Goal: Information Seeking & Learning: Learn about a topic

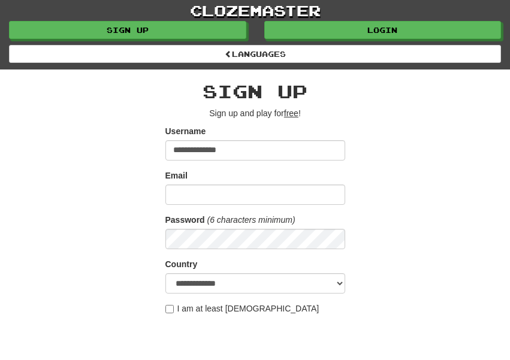
type input "**********"
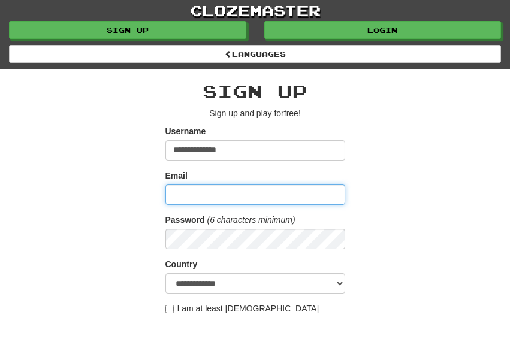
click at [198, 198] on input "Email" at bounding box center [255, 194] width 180 height 20
type input "**********"
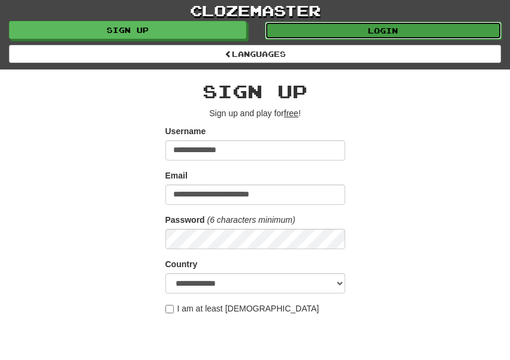
click at [411, 29] on link "Login" at bounding box center [383, 31] width 237 height 18
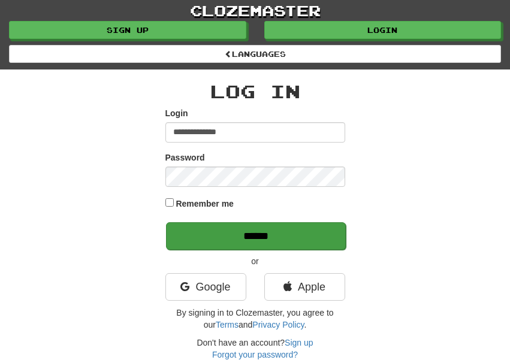
type input "**********"
click at [304, 234] on input "******" at bounding box center [256, 236] width 180 height 28
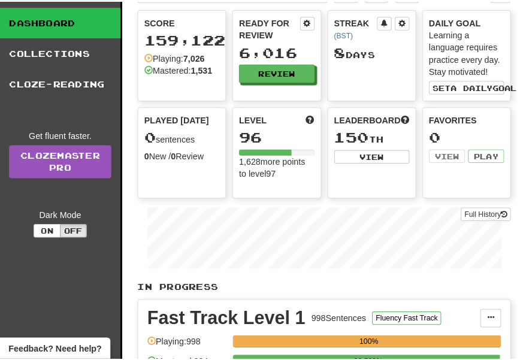
scroll to position [121, 0]
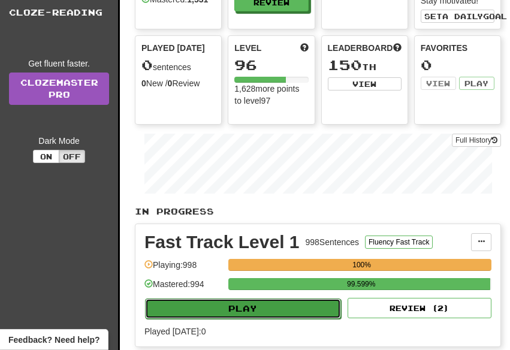
click at [284, 307] on button "Play" at bounding box center [243, 308] width 196 height 20
select select "**"
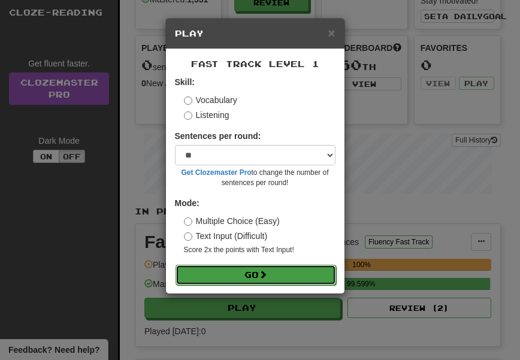
click at [286, 278] on button "Go" at bounding box center [255, 275] width 160 height 20
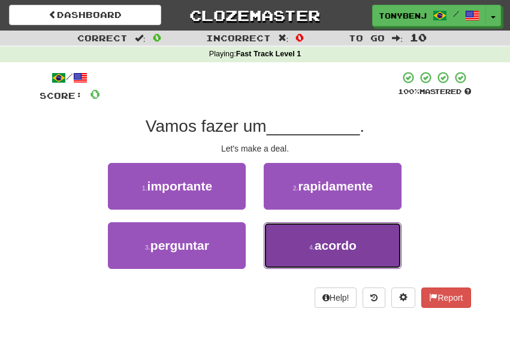
click at [316, 243] on span "acordo" at bounding box center [335, 245] width 42 height 14
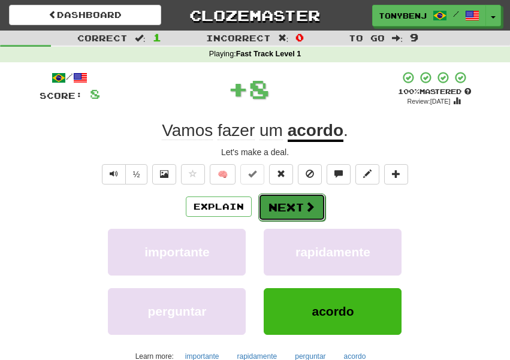
click at [285, 210] on button "Next" at bounding box center [291, 207] width 67 height 28
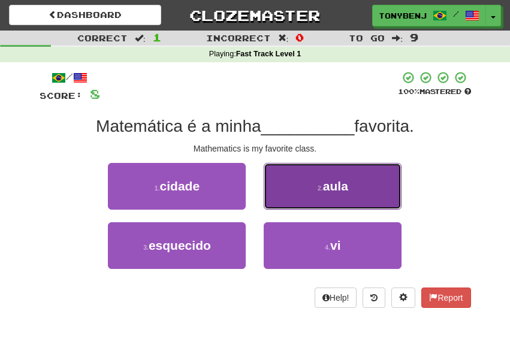
click at [305, 195] on button "2 . aula" at bounding box center [332, 186] width 138 height 47
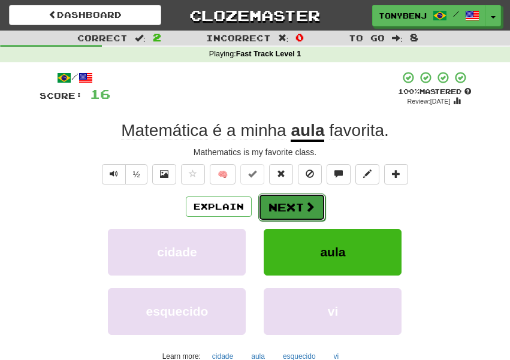
click at [275, 215] on button "Next" at bounding box center [291, 207] width 67 height 28
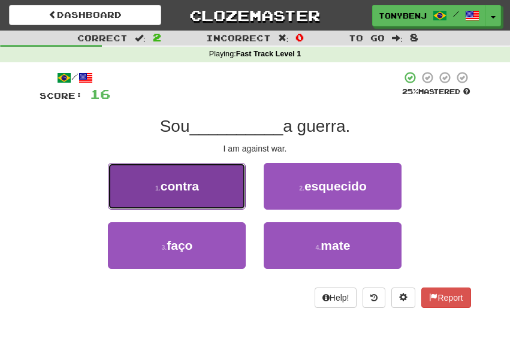
click at [214, 199] on button "1 . contra" at bounding box center [177, 186] width 138 height 47
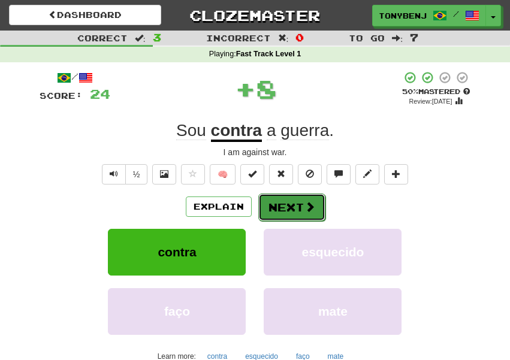
click at [308, 217] on button "Next" at bounding box center [291, 207] width 67 height 28
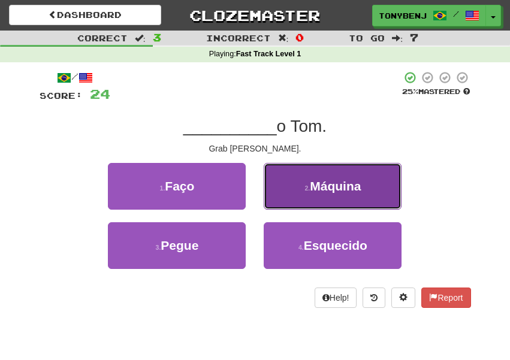
click at [292, 175] on button "2 . Máquina" at bounding box center [332, 186] width 138 height 47
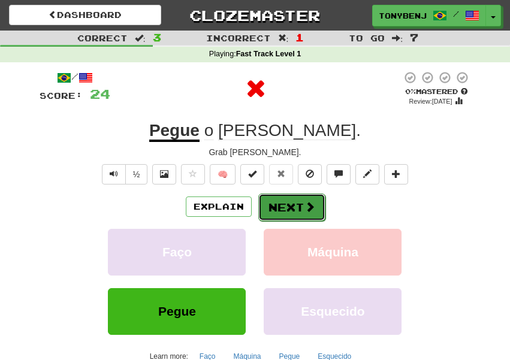
click at [310, 210] on span at bounding box center [309, 206] width 11 height 11
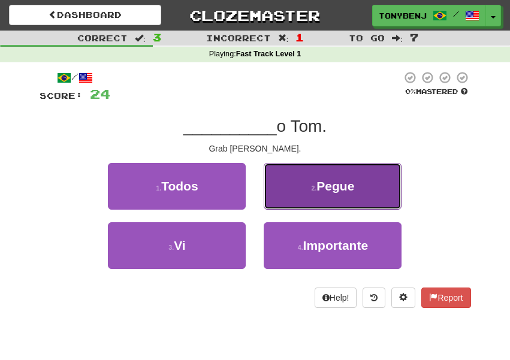
click at [304, 201] on button "2 . Pegue" at bounding box center [332, 186] width 138 height 47
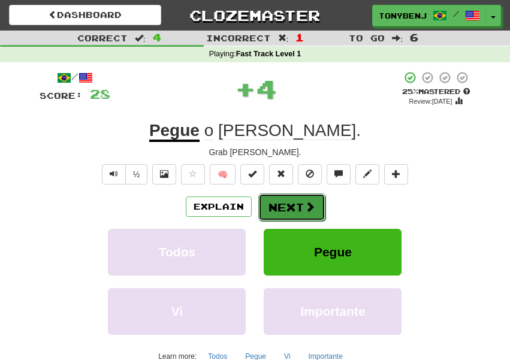
click at [268, 210] on button "Next" at bounding box center [291, 207] width 67 height 28
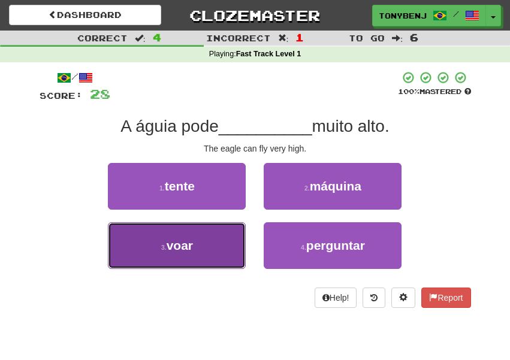
click at [212, 250] on button "3 . voar" at bounding box center [177, 245] width 138 height 47
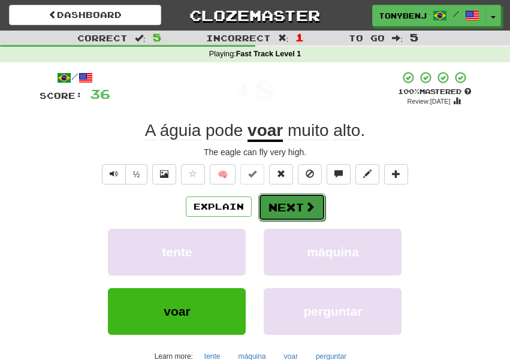
click at [302, 210] on button "Next" at bounding box center [291, 207] width 67 height 28
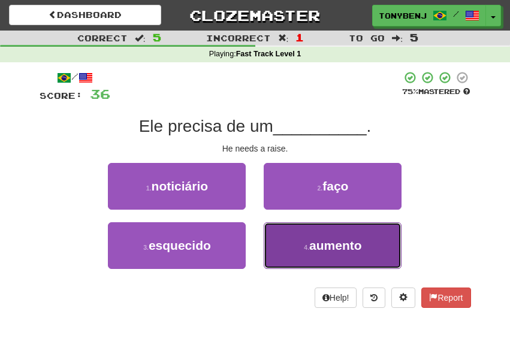
click at [305, 245] on small "4 ." at bounding box center [306, 247] width 5 height 7
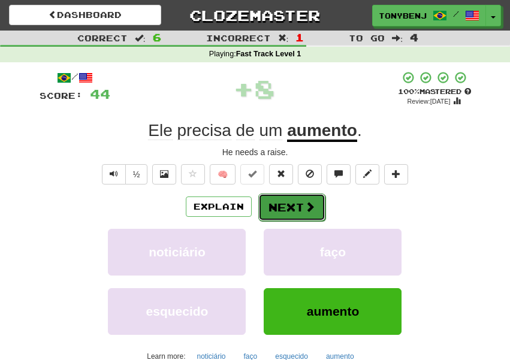
click at [313, 217] on button "Next" at bounding box center [291, 207] width 67 height 28
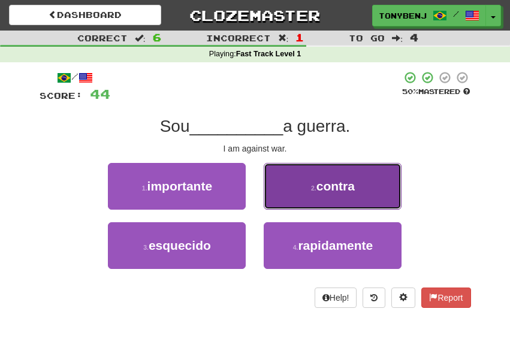
click at [327, 203] on button "2 . contra" at bounding box center [332, 186] width 138 height 47
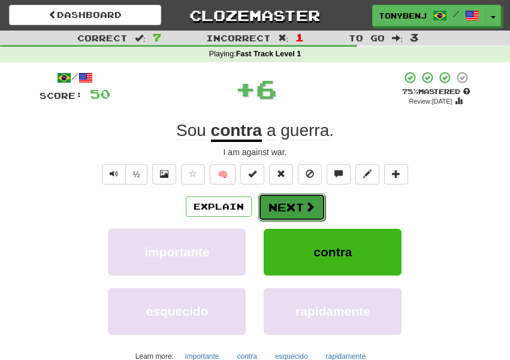
click at [307, 210] on span at bounding box center [309, 206] width 11 height 11
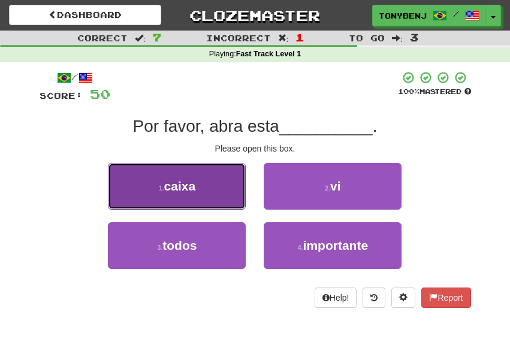
click at [209, 201] on button "1 . caixa" at bounding box center [177, 186] width 138 height 47
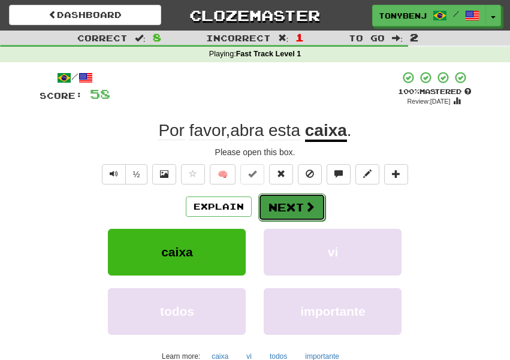
click at [310, 214] on button "Next" at bounding box center [291, 207] width 67 height 28
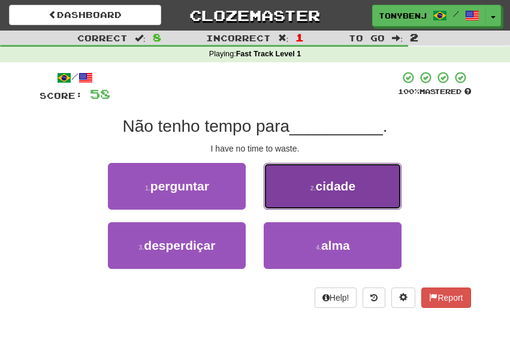
click at [314, 196] on button "2 . cidade" at bounding box center [332, 186] width 138 height 47
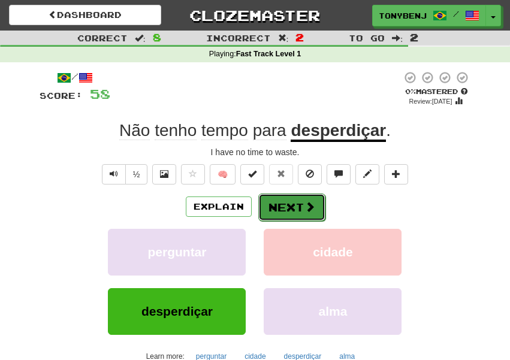
click at [298, 213] on button "Next" at bounding box center [291, 207] width 67 height 28
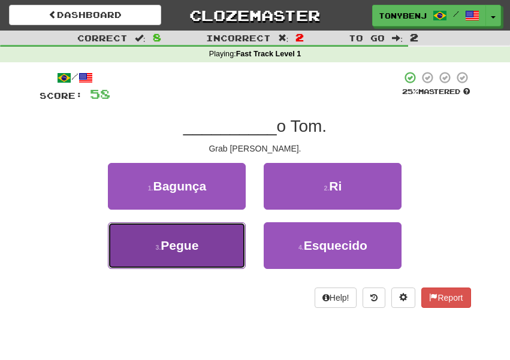
click at [213, 250] on button "3 . Pegue" at bounding box center [177, 245] width 138 height 47
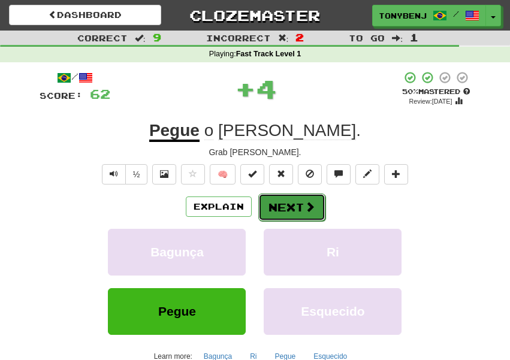
click at [309, 212] on span at bounding box center [309, 206] width 11 height 11
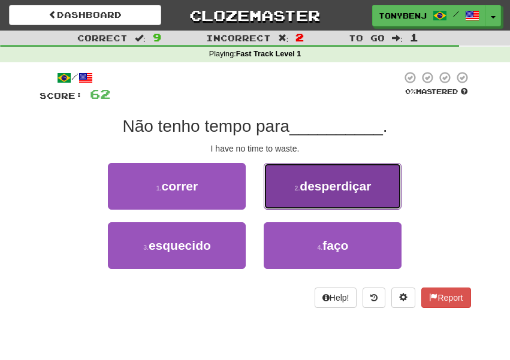
click at [388, 193] on button "2 . desperdiçar" at bounding box center [332, 186] width 138 height 47
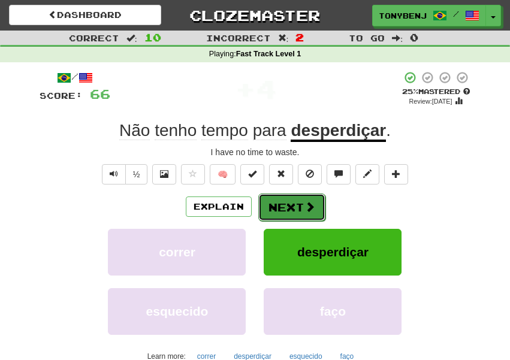
click at [314, 208] on button "Next" at bounding box center [291, 207] width 67 height 28
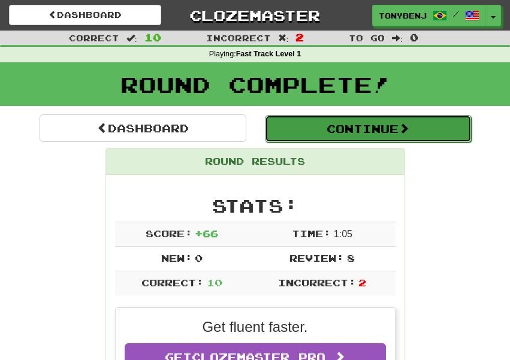
click at [360, 123] on button "Continue" at bounding box center [368, 129] width 207 height 28
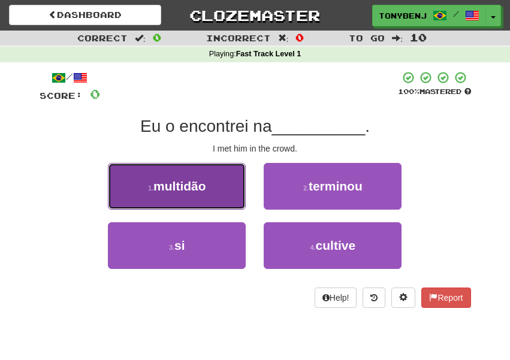
click at [203, 198] on button "1 . multidão" at bounding box center [177, 186] width 138 height 47
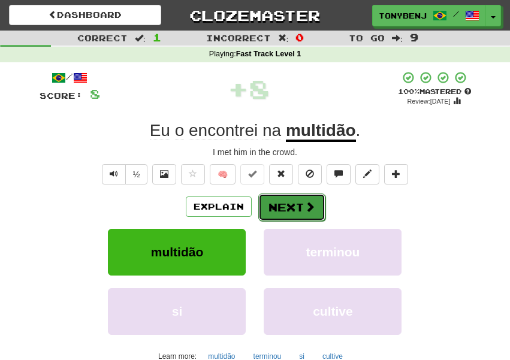
click at [310, 207] on span at bounding box center [309, 206] width 11 height 11
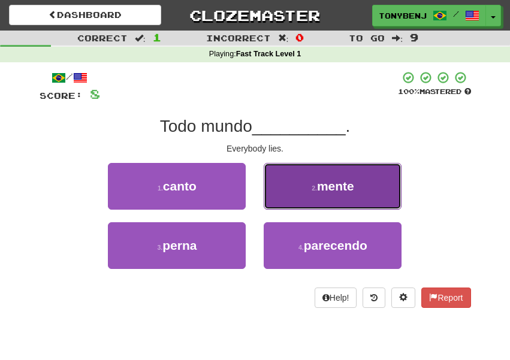
click at [316, 190] on small "2 ." at bounding box center [313, 187] width 5 height 7
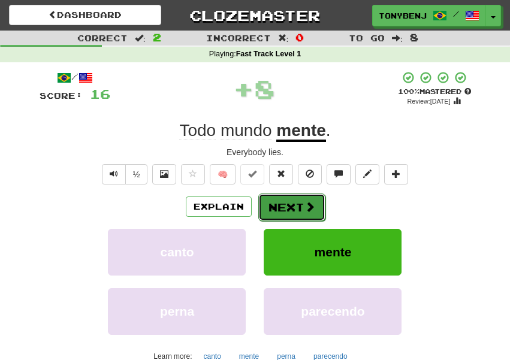
click at [299, 210] on button "Next" at bounding box center [291, 207] width 67 height 28
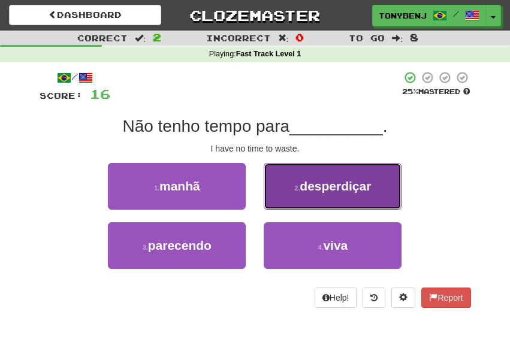
click at [291, 200] on button "2 . desperdiçar" at bounding box center [332, 186] width 138 height 47
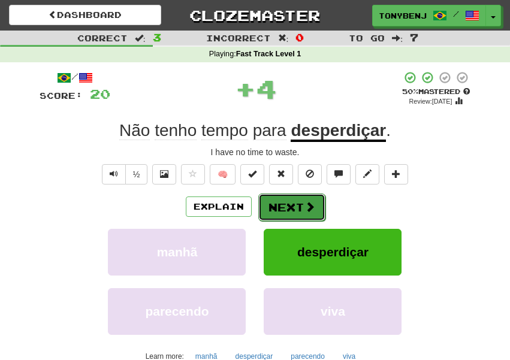
click at [317, 211] on button "Next" at bounding box center [291, 207] width 67 height 28
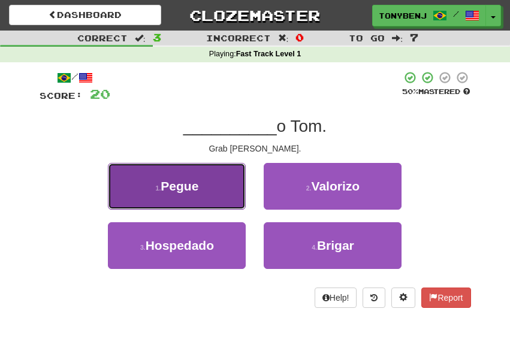
click at [210, 169] on button "1 . Pegue" at bounding box center [177, 186] width 138 height 47
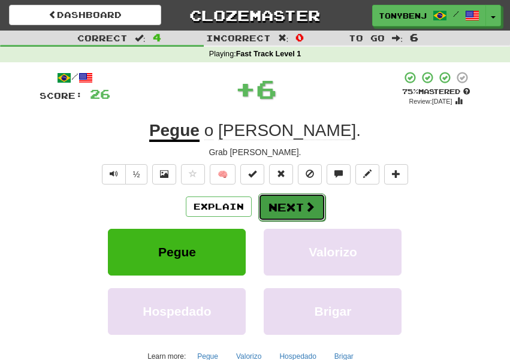
click at [298, 205] on button "Next" at bounding box center [291, 207] width 67 height 28
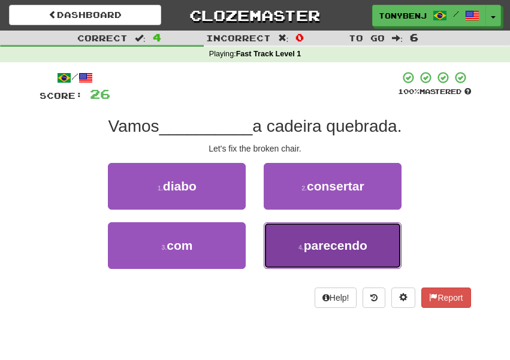
click at [307, 227] on button "4 . parecendo" at bounding box center [332, 245] width 138 height 47
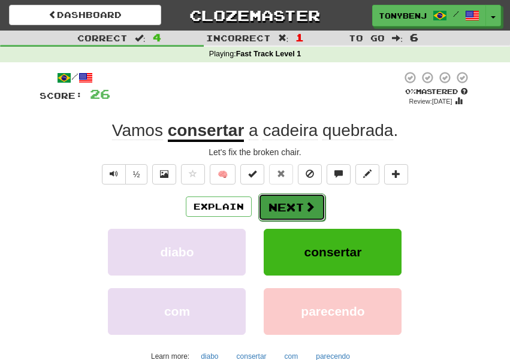
click at [284, 203] on button "Next" at bounding box center [291, 207] width 67 height 28
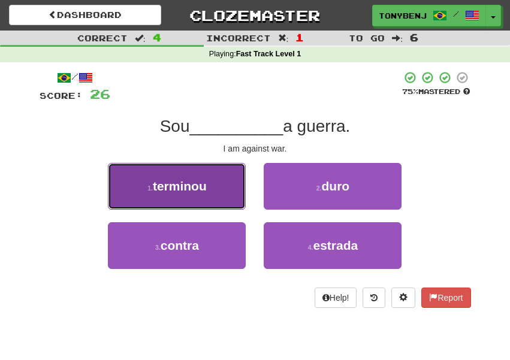
click at [219, 187] on button "1 . terminou" at bounding box center [177, 186] width 138 height 47
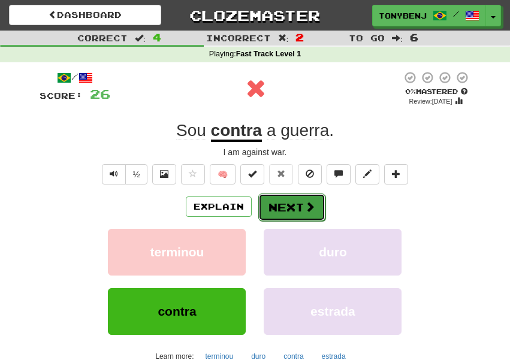
click at [311, 207] on span at bounding box center [309, 206] width 11 height 11
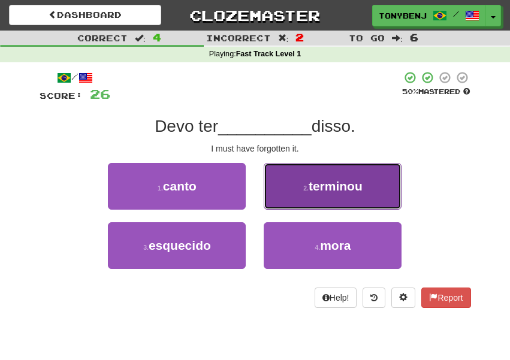
click at [353, 204] on button "2 . terminou" at bounding box center [332, 186] width 138 height 47
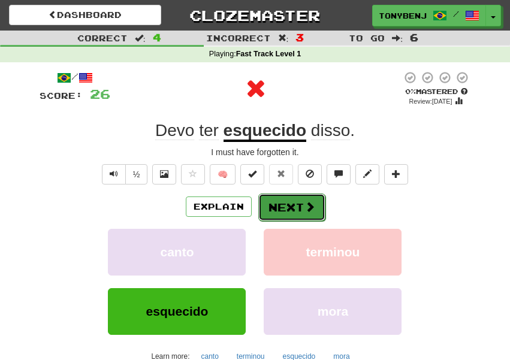
click at [299, 216] on button "Next" at bounding box center [291, 207] width 67 height 28
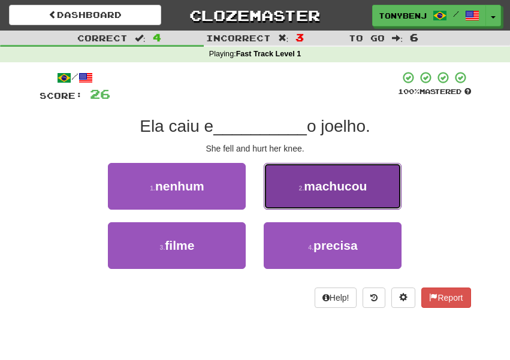
click at [354, 193] on button "2 . machucou" at bounding box center [332, 186] width 138 height 47
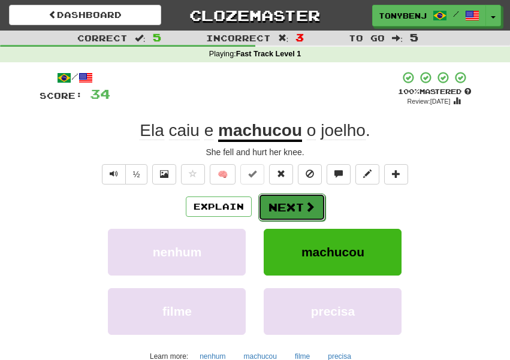
click at [314, 215] on button "Next" at bounding box center [291, 207] width 67 height 28
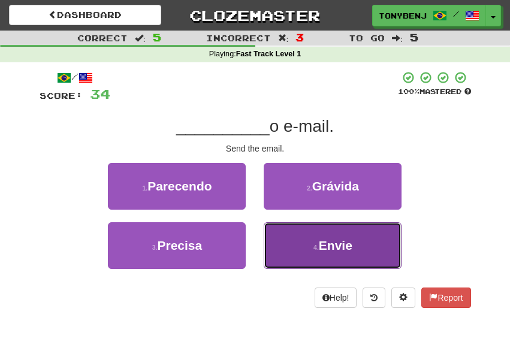
click at [390, 243] on button "4 . Envie" at bounding box center [332, 245] width 138 height 47
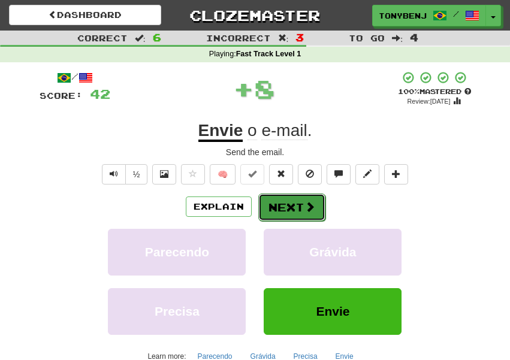
click at [314, 208] on button "Next" at bounding box center [291, 207] width 67 height 28
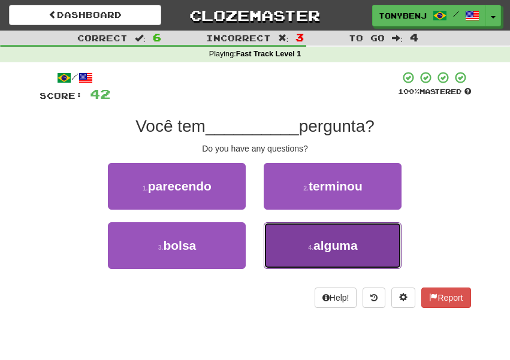
click at [368, 244] on button "4 . alguma" at bounding box center [332, 245] width 138 height 47
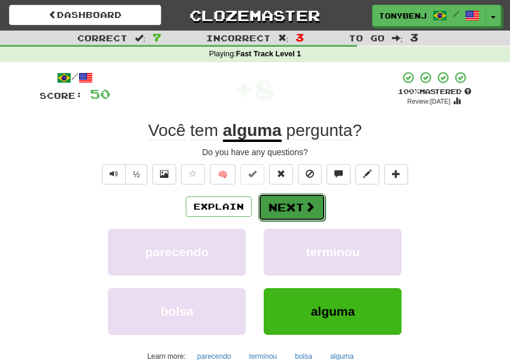
click at [313, 205] on span at bounding box center [309, 206] width 11 height 11
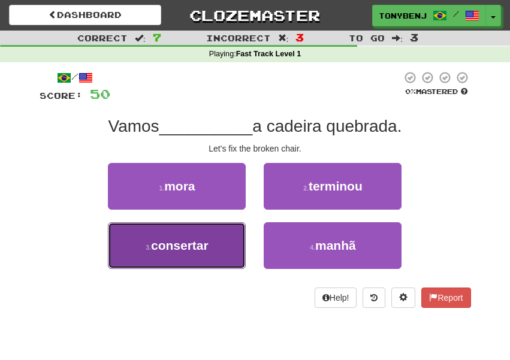
click at [235, 238] on button "3 . consertar" at bounding box center [177, 245] width 138 height 47
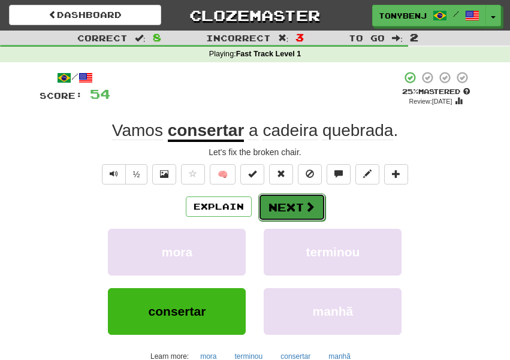
click at [313, 210] on span at bounding box center [309, 206] width 11 height 11
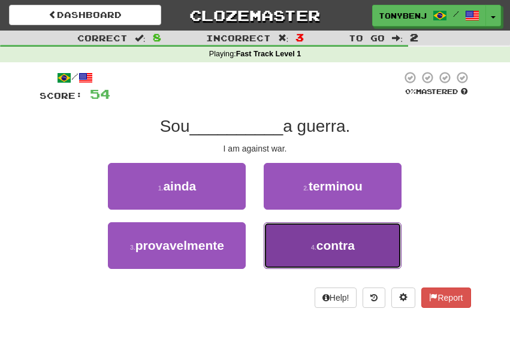
click at [396, 251] on button "4 . contra" at bounding box center [332, 245] width 138 height 47
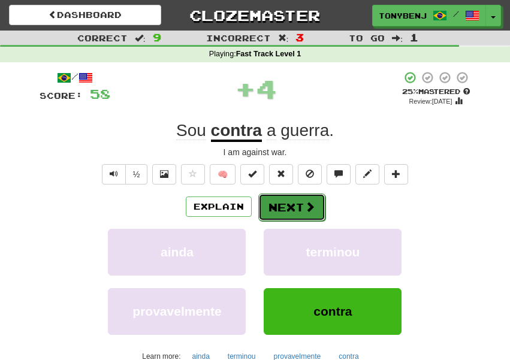
click at [307, 202] on span at bounding box center [309, 206] width 11 height 11
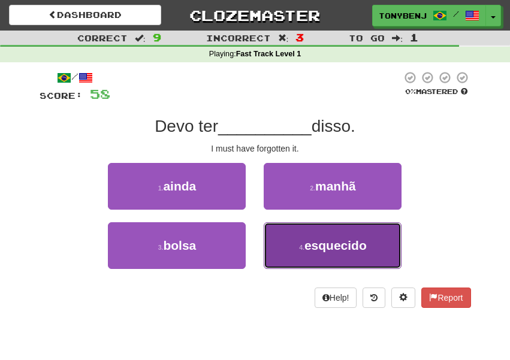
click at [329, 254] on button "4 . esquecido" at bounding box center [332, 245] width 138 height 47
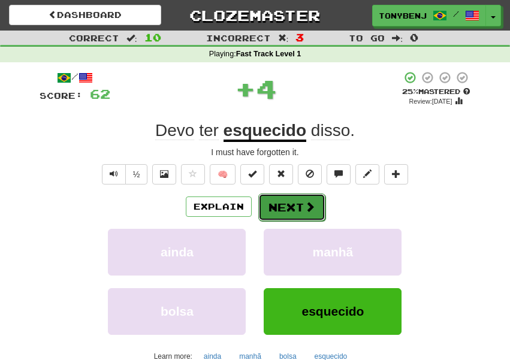
click at [296, 205] on button "Next" at bounding box center [291, 207] width 67 height 28
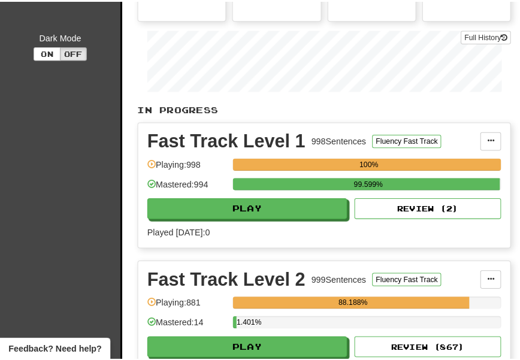
scroll to position [244, 0]
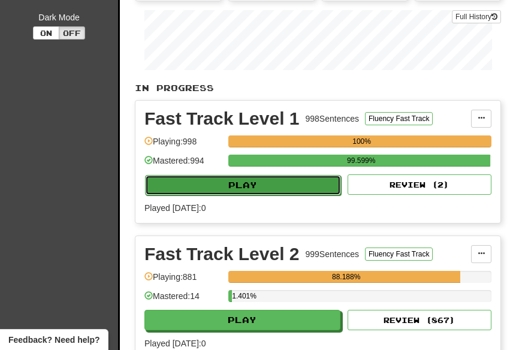
click at [260, 184] on button "Play" at bounding box center [243, 185] width 196 height 20
select select "**"
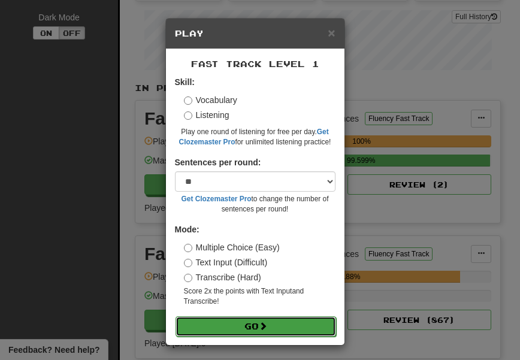
click at [299, 322] on button "Go" at bounding box center [255, 326] width 160 height 20
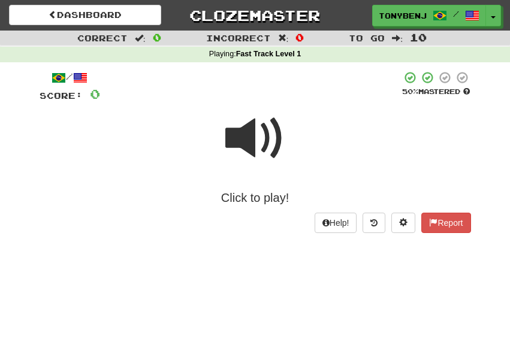
click at [248, 144] on span at bounding box center [255, 138] width 60 height 60
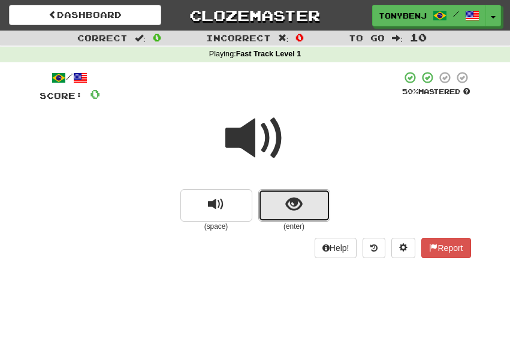
click at [294, 220] on button "show sentence" at bounding box center [294, 205] width 72 height 32
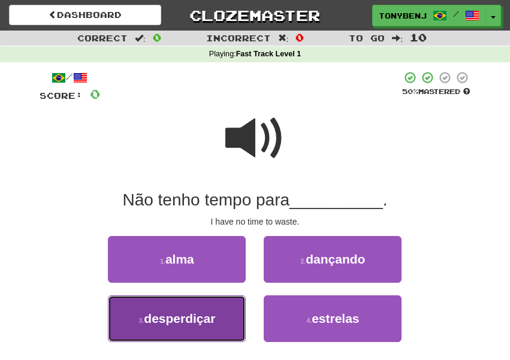
click at [205, 320] on span "desperdiçar" at bounding box center [179, 318] width 71 height 14
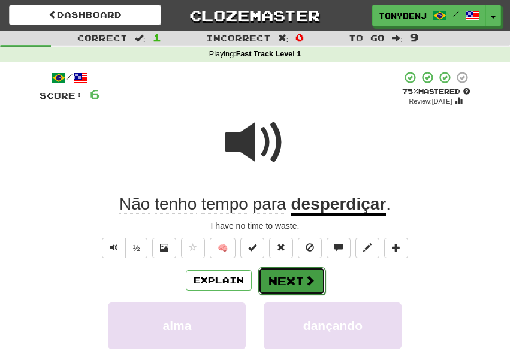
click at [290, 286] on button "Next" at bounding box center [291, 281] width 67 height 28
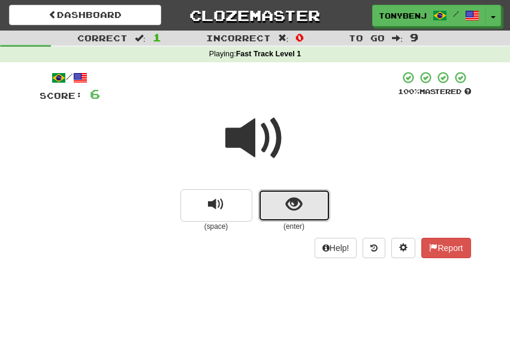
click at [275, 210] on button "show sentence" at bounding box center [294, 205] width 72 height 32
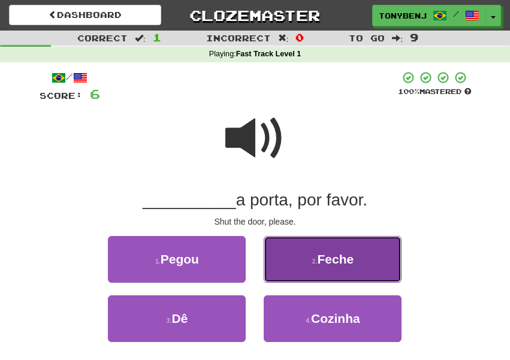
click at [325, 265] on span "Feche" at bounding box center [335, 259] width 37 height 14
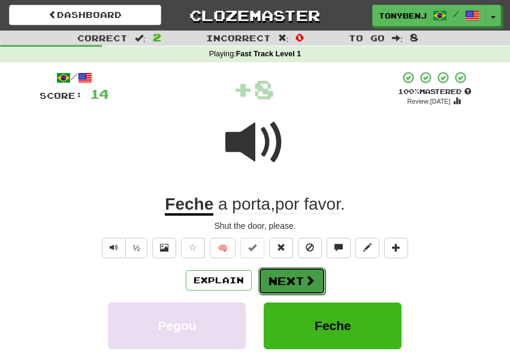
click at [302, 279] on button "Next" at bounding box center [291, 281] width 67 height 28
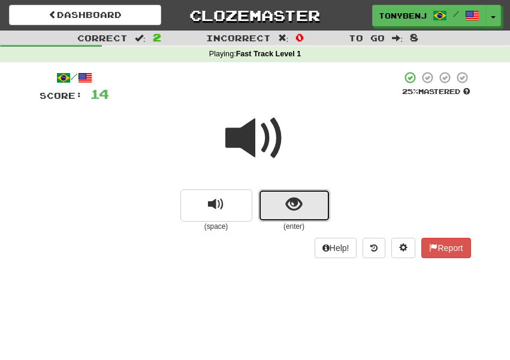
click at [272, 215] on button "show sentence" at bounding box center [294, 205] width 72 height 32
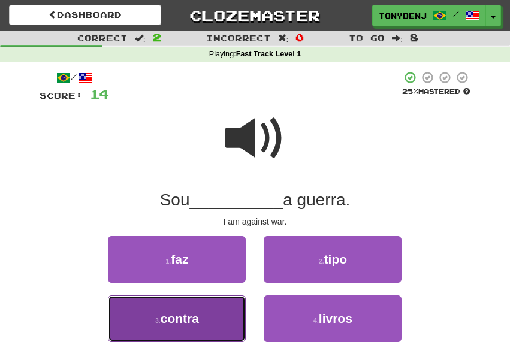
click at [223, 313] on button "3 . contra" at bounding box center [177, 318] width 138 height 47
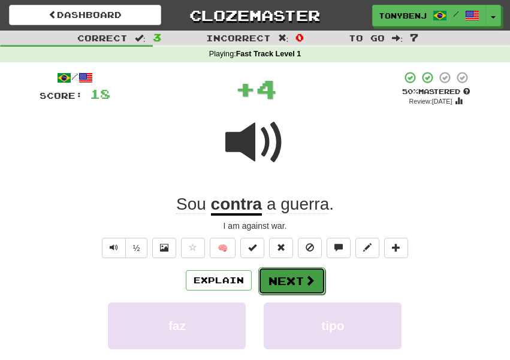
click at [301, 277] on button "Next" at bounding box center [291, 281] width 67 height 28
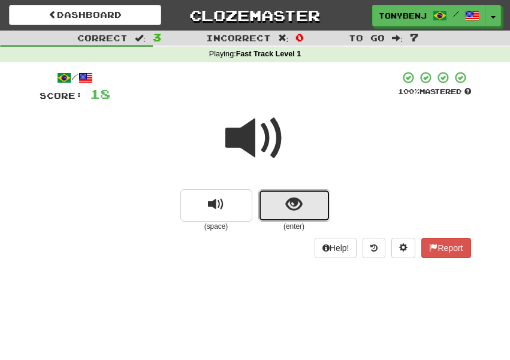
click at [271, 207] on button "show sentence" at bounding box center [294, 205] width 72 height 32
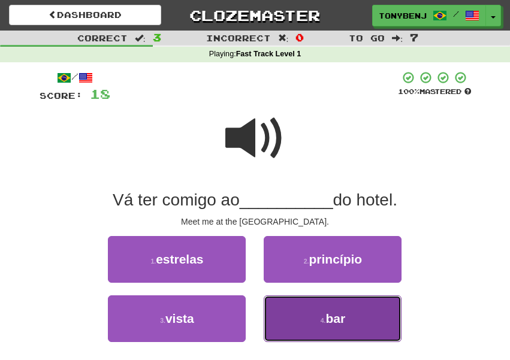
click at [327, 316] on span "bar" at bounding box center [336, 318] width 20 height 14
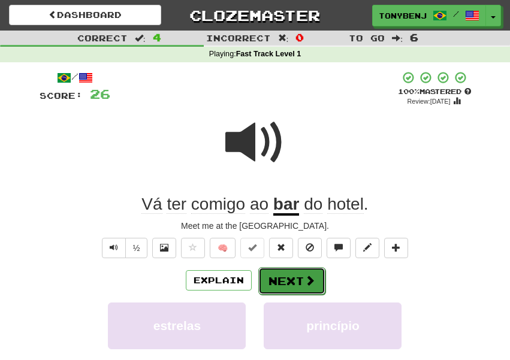
click at [311, 283] on span at bounding box center [309, 280] width 11 height 11
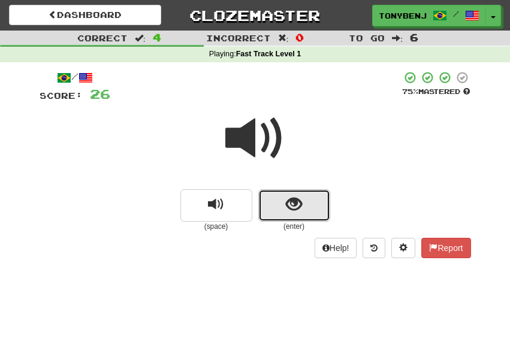
click at [290, 211] on span "show sentence" at bounding box center [294, 204] width 16 height 16
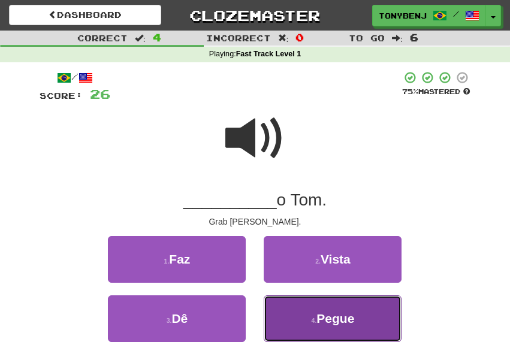
click at [379, 331] on button "4 . Pegue" at bounding box center [332, 318] width 138 height 47
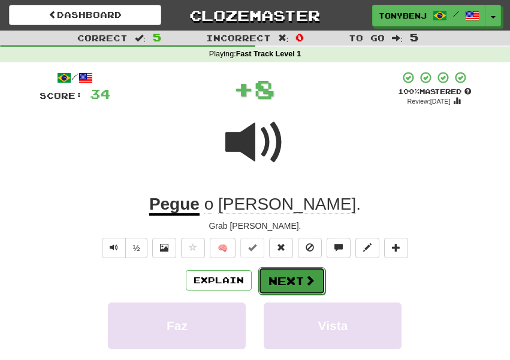
click at [305, 283] on span at bounding box center [309, 280] width 11 height 11
